Goal: Task Accomplishment & Management: Use online tool/utility

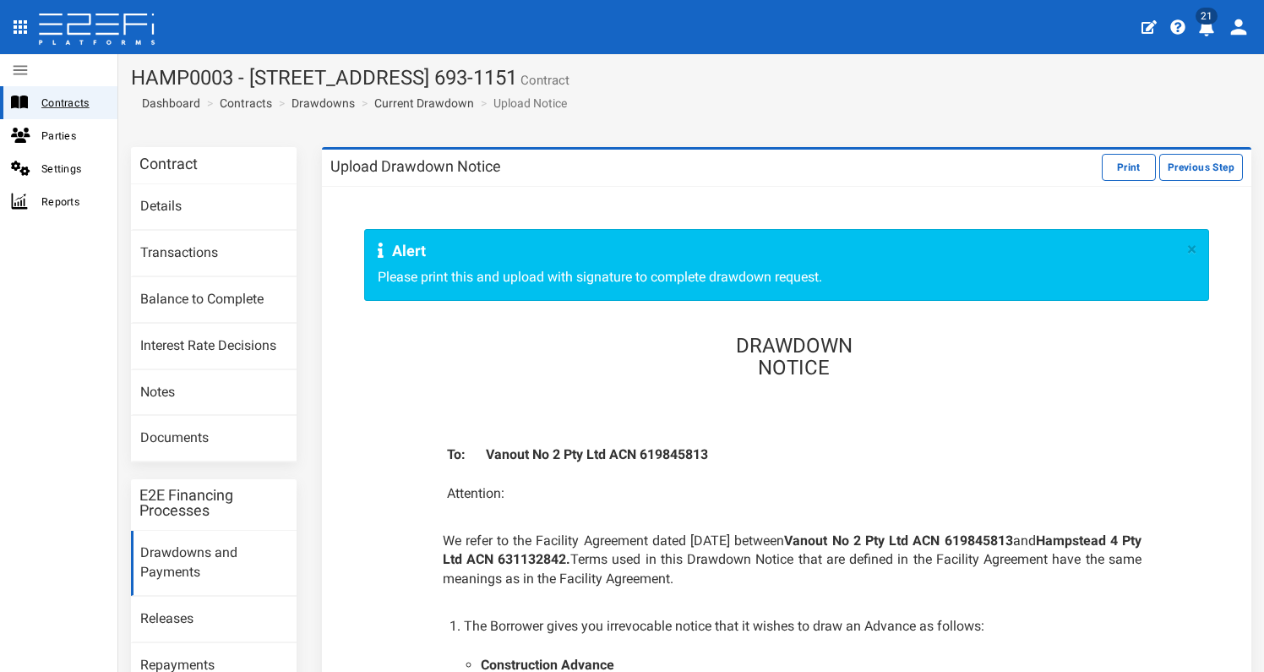
click at [74, 103] on span "Contracts" at bounding box center [72, 102] width 63 height 19
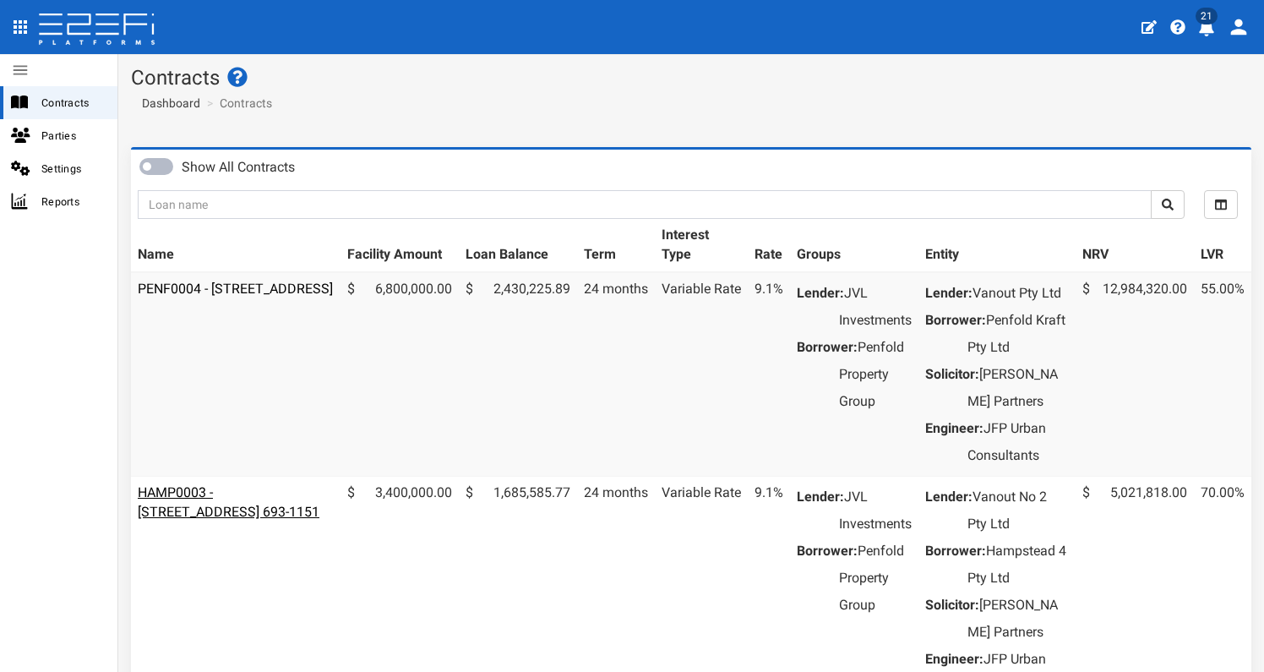
click at [251, 520] on link "HAMP0003 - [STREET_ADDRESS] 693-1151" at bounding box center [229, 501] width 182 height 35
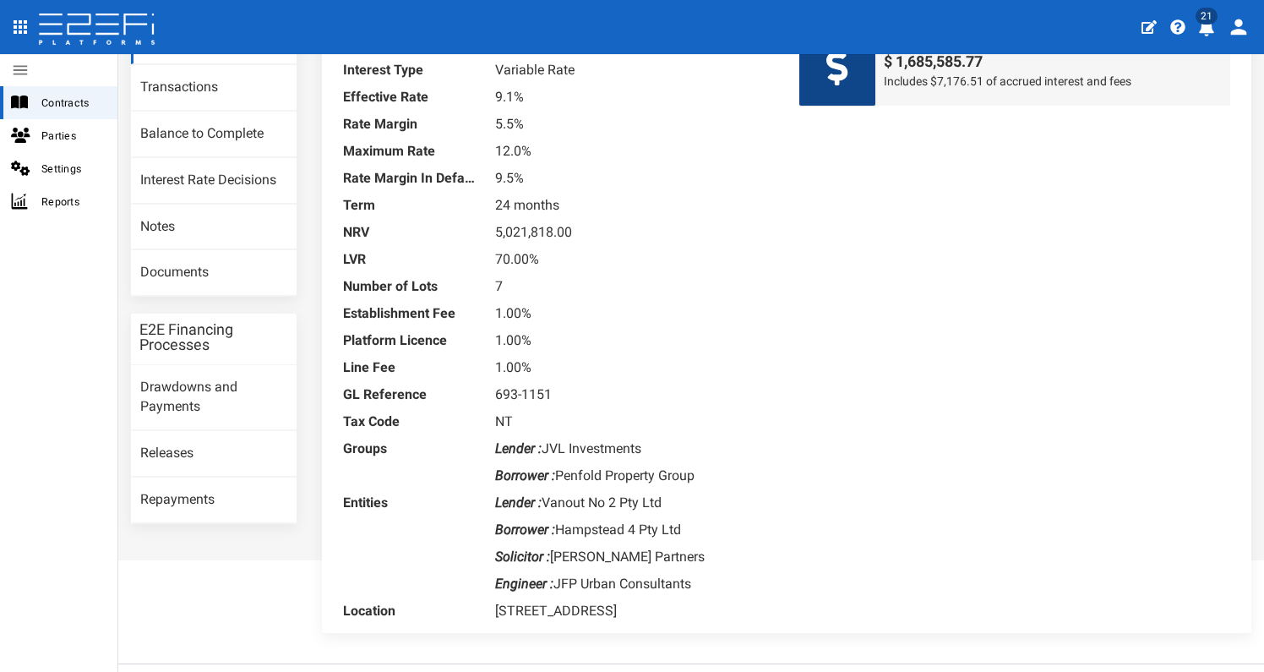
scroll to position [114, 0]
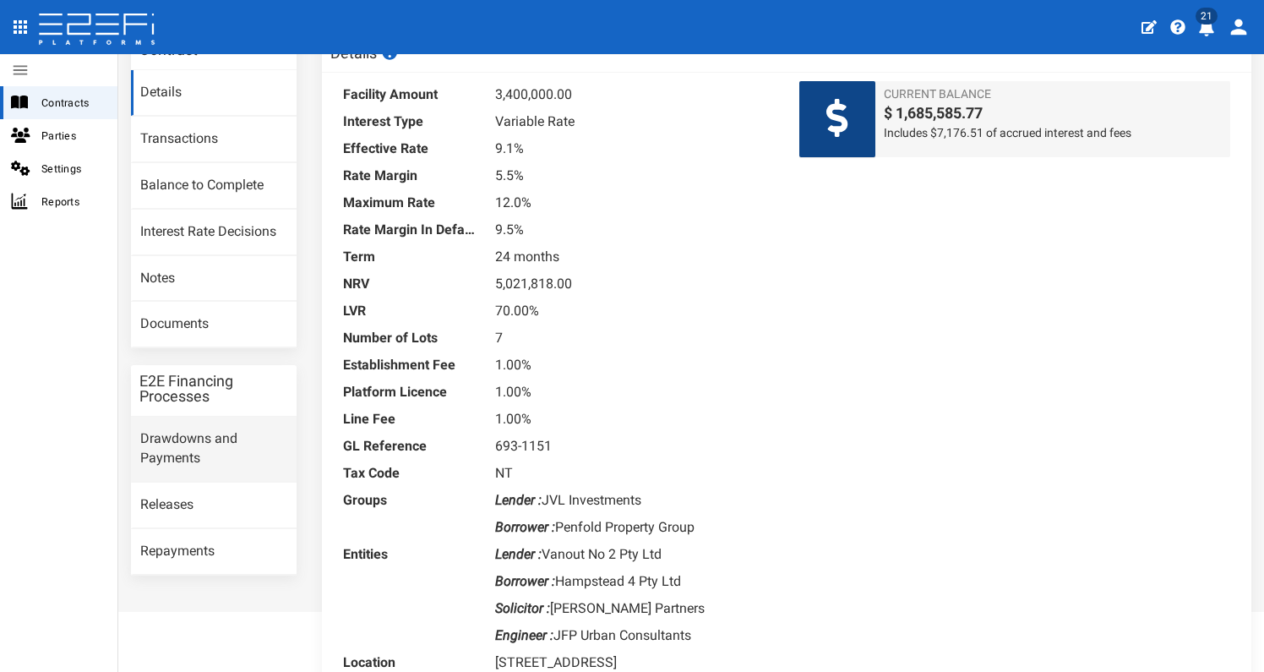
click at [176, 446] on link "Drawdowns and Payments" at bounding box center [214, 449] width 166 height 65
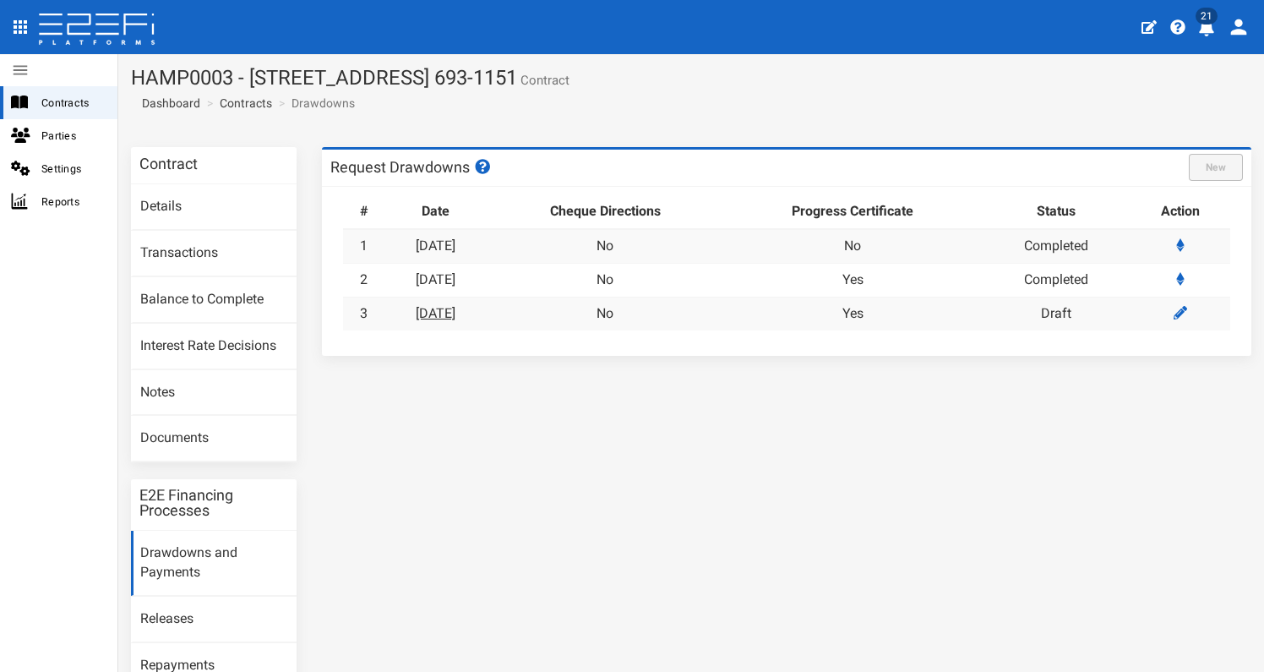
click at [448, 313] on link "08-09-2025" at bounding box center [436, 313] width 40 height 16
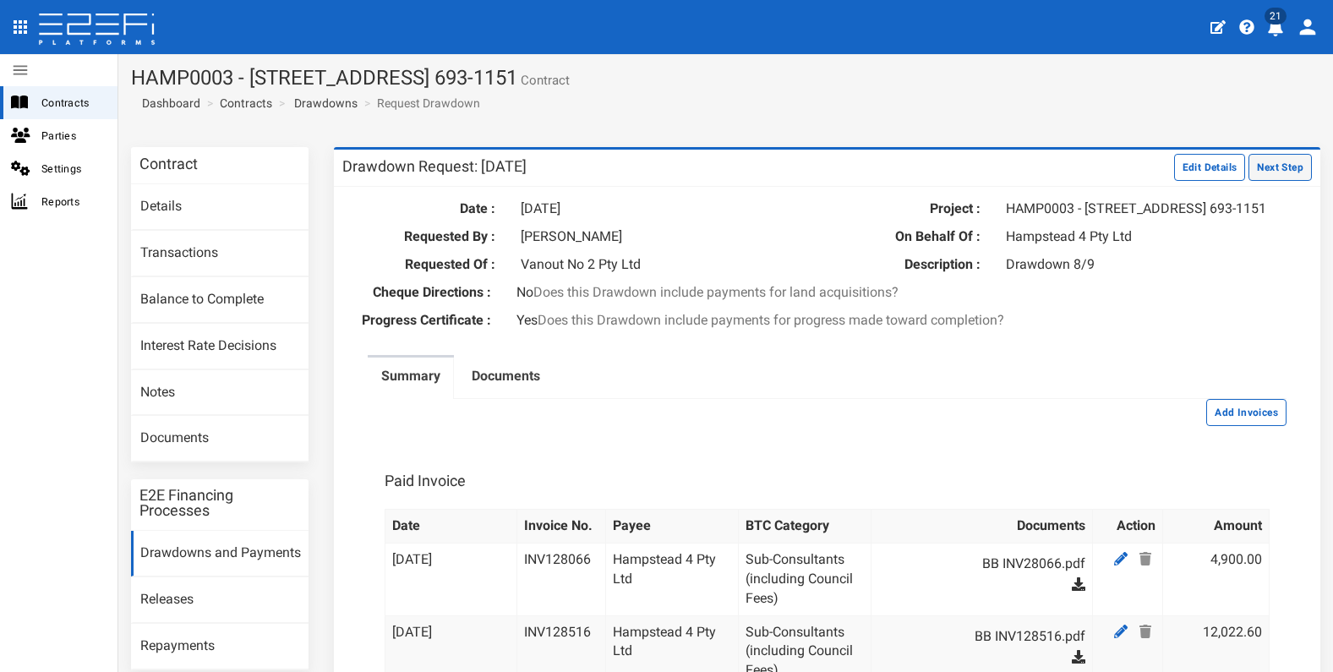
click at [1262, 174] on button "Next Step" at bounding box center [1279, 167] width 63 height 27
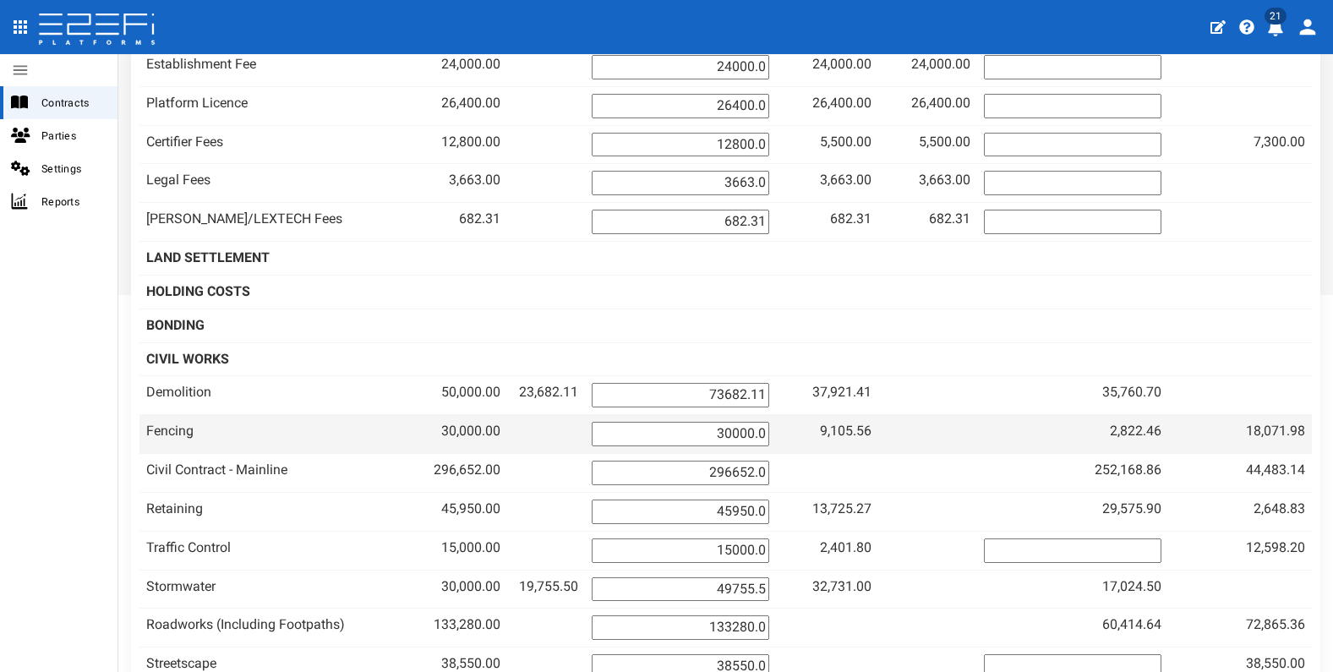
scroll to position [79, 0]
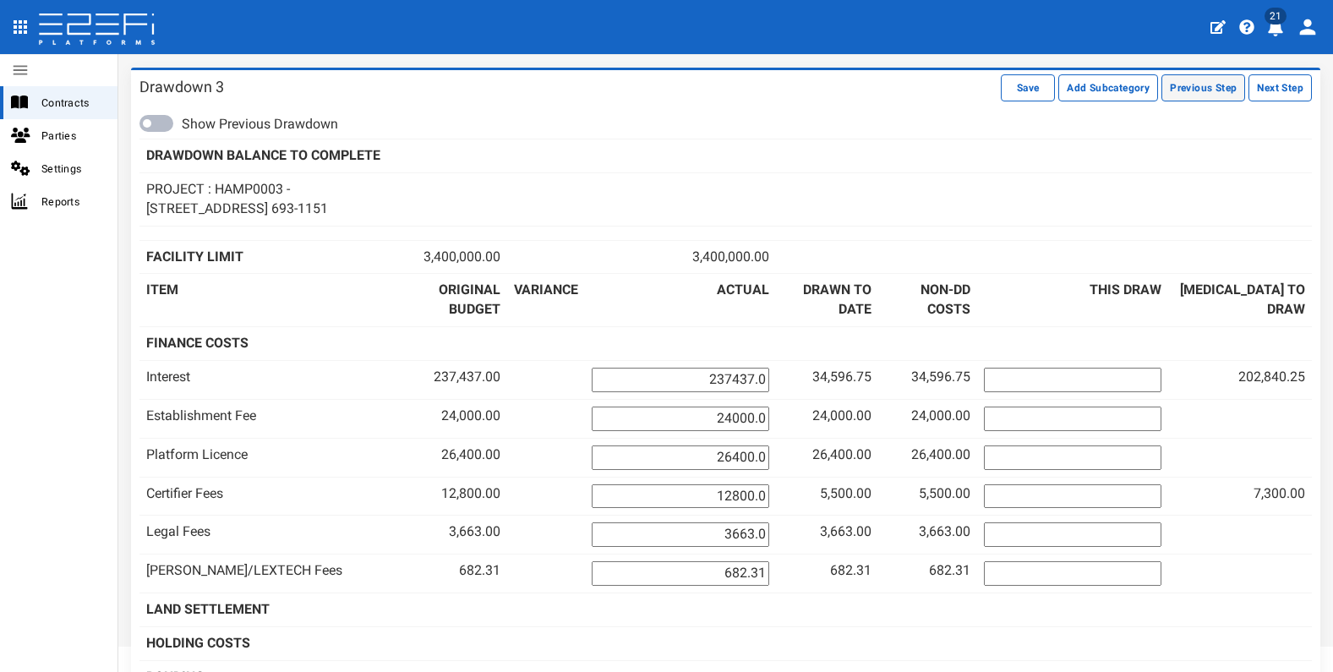
click at [1188, 91] on button "Previous Step" at bounding box center [1203, 87] width 84 height 27
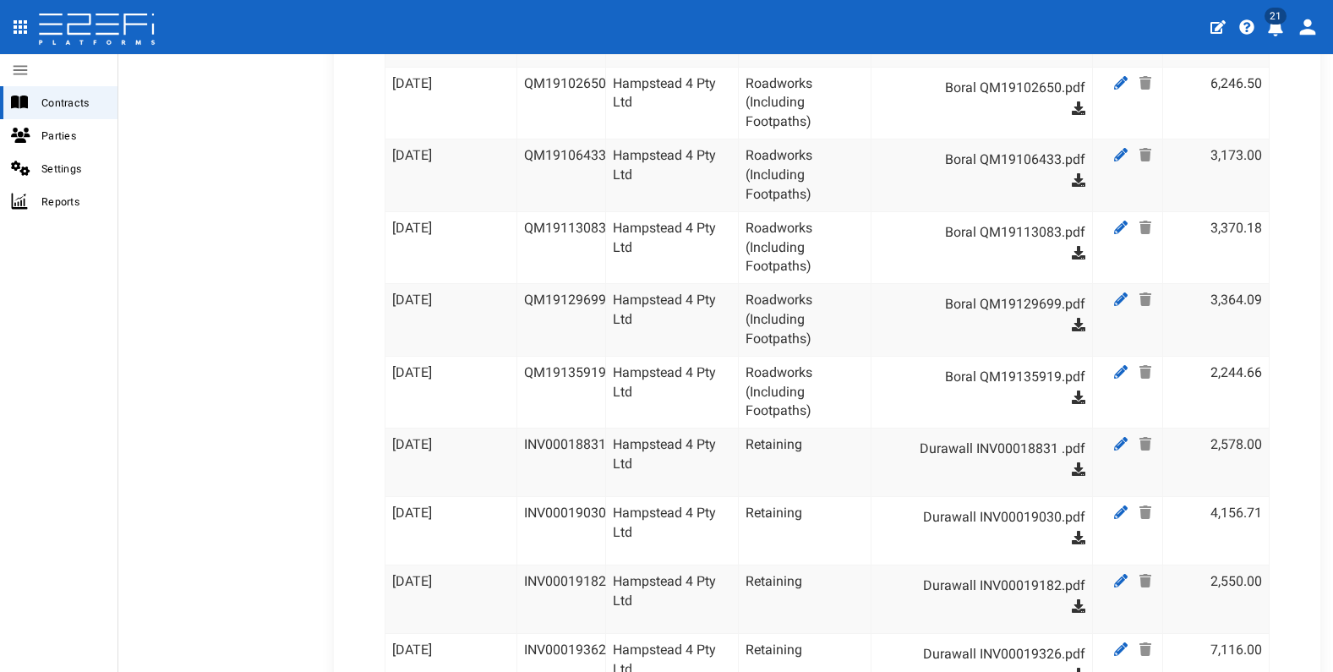
scroll to position [1654, 0]
